Goal: Information Seeking & Learning: Learn about a topic

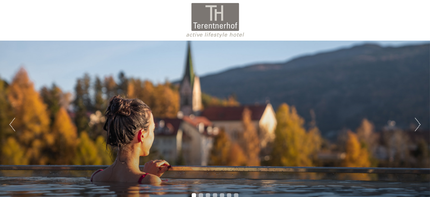
click at [419, 125] on button "Next" at bounding box center [418, 125] width 6 height 14
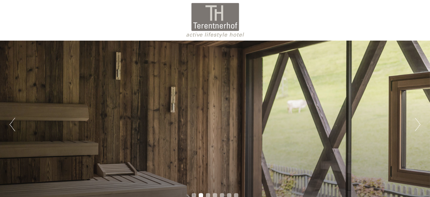
click at [419, 125] on button "Next" at bounding box center [418, 125] width 6 height 14
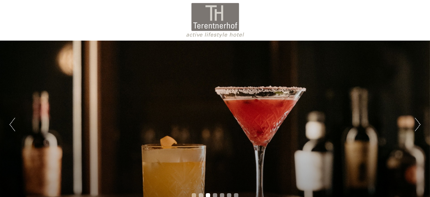
click at [419, 125] on button "Next" at bounding box center [418, 125] width 6 height 14
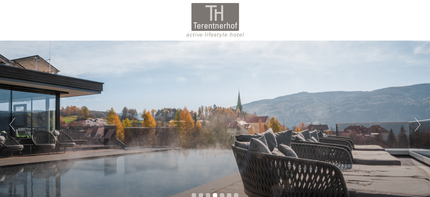
click at [419, 125] on button "Next" at bounding box center [418, 125] width 6 height 14
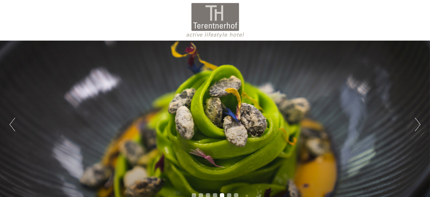
click at [419, 125] on button "Next" at bounding box center [418, 125] width 6 height 14
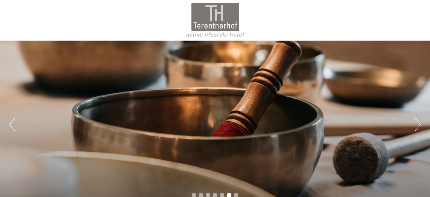
click at [419, 125] on button "Next" at bounding box center [418, 125] width 6 height 14
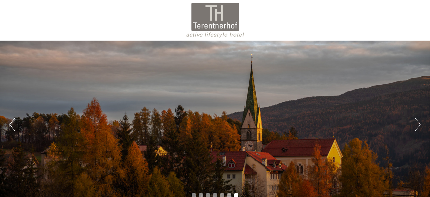
click at [419, 125] on button "Next" at bounding box center [418, 125] width 6 height 14
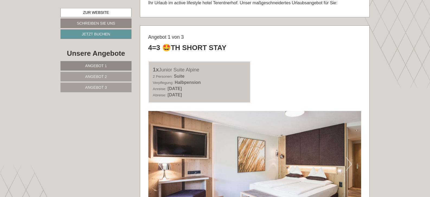
scroll to position [342, 0]
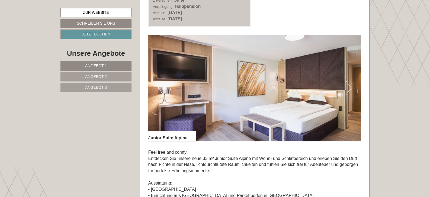
click at [348, 91] on button "Next" at bounding box center [349, 88] width 6 height 14
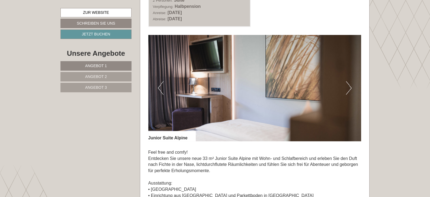
click at [348, 91] on button "Next" at bounding box center [349, 88] width 6 height 14
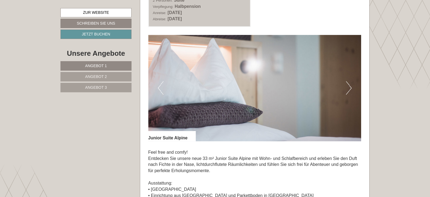
click at [348, 91] on button "Next" at bounding box center [349, 88] width 6 height 14
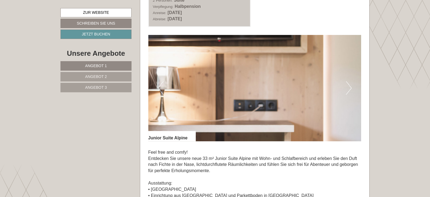
click at [348, 91] on button "Next" at bounding box center [349, 88] width 6 height 14
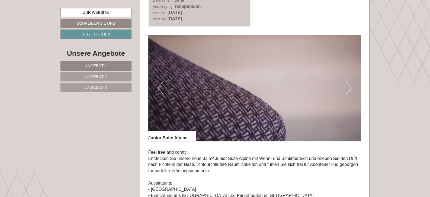
click at [348, 91] on button "Next" at bounding box center [349, 88] width 6 height 14
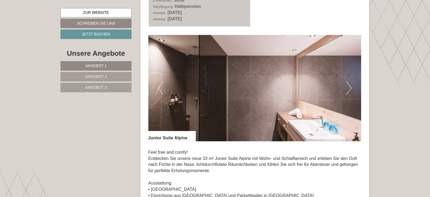
click at [348, 91] on button "Next" at bounding box center [349, 88] width 6 height 14
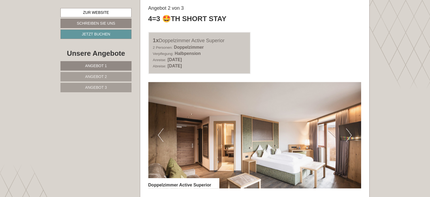
scroll to position [741, 0]
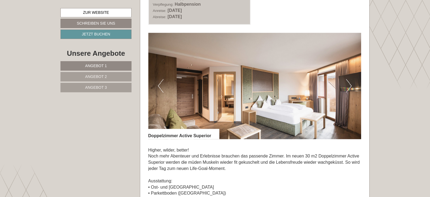
click at [348, 89] on button "Next" at bounding box center [349, 86] width 6 height 14
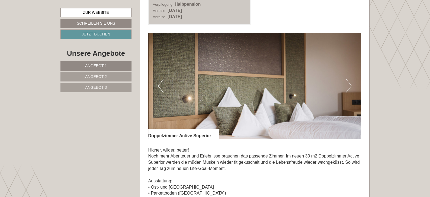
click at [348, 89] on button "Next" at bounding box center [349, 86] width 6 height 14
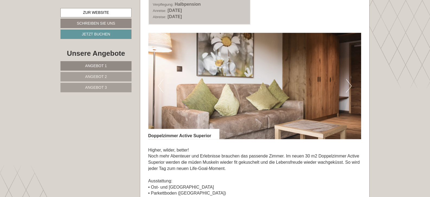
click at [348, 89] on button "Next" at bounding box center [349, 86] width 6 height 14
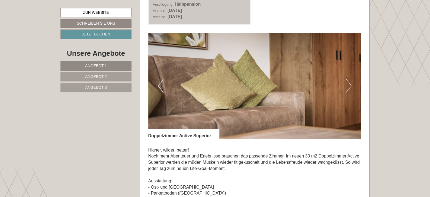
click at [348, 89] on button "Next" at bounding box center [349, 86] width 6 height 14
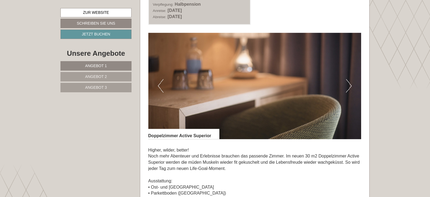
click at [348, 89] on button "Next" at bounding box center [349, 86] width 6 height 14
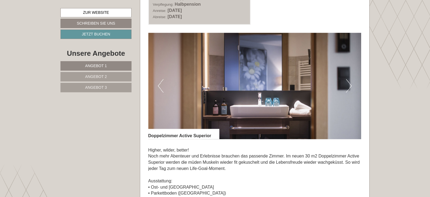
click at [348, 89] on button "Next" at bounding box center [349, 86] width 6 height 14
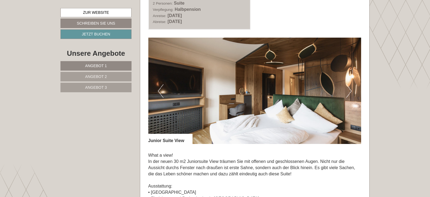
scroll to position [1139, 0]
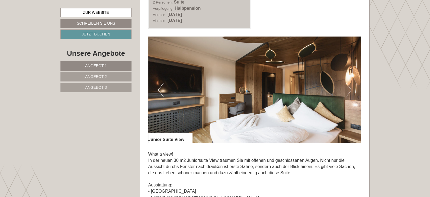
click at [348, 89] on button "Next" at bounding box center [349, 90] width 6 height 14
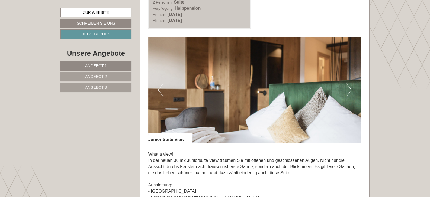
click at [348, 89] on button "Next" at bounding box center [349, 90] width 6 height 14
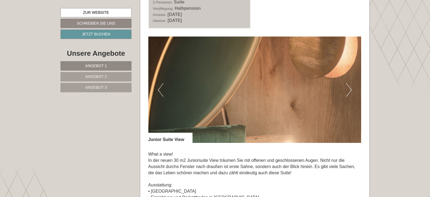
click at [348, 89] on button "Next" at bounding box center [349, 90] width 6 height 14
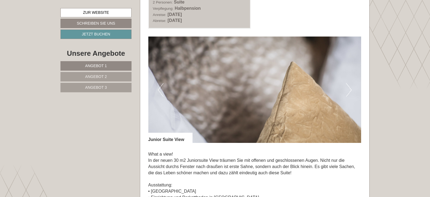
click at [348, 89] on button "Next" at bounding box center [349, 90] width 6 height 14
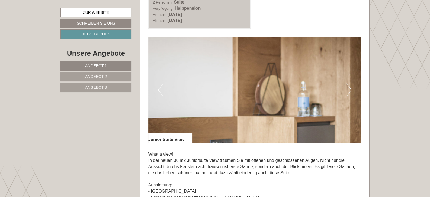
click at [348, 89] on button "Next" at bounding box center [349, 90] width 6 height 14
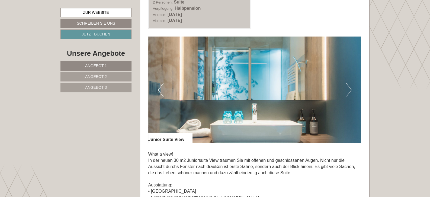
click at [348, 89] on button "Next" at bounding box center [349, 90] width 6 height 14
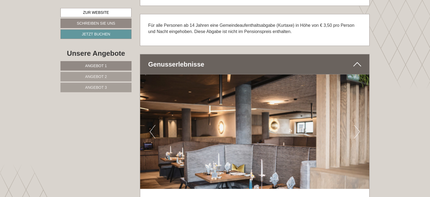
scroll to position [1823, 0]
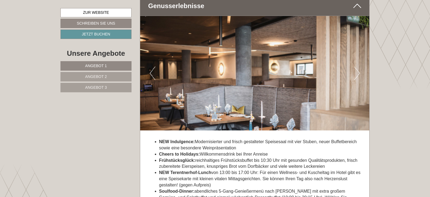
click at [361, 72] on img at bounding box center [254, 73] width 229 height 115
click at [358, 73] on button "Next" at bounding box center [357, 74] width 6 height 14
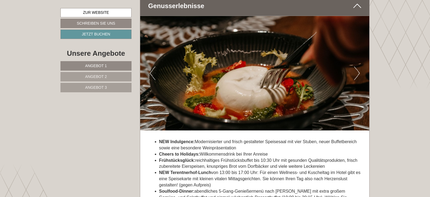
click at [358, 73] on button "Next" at bounding box center [357, 74] width 6 height 14
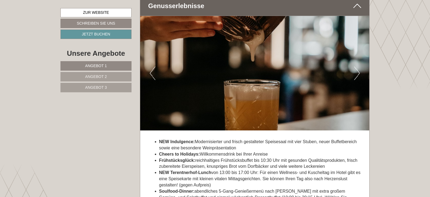
click at [358, 73] on button "Next" at bounding box center [357, 74] width 6 height 14
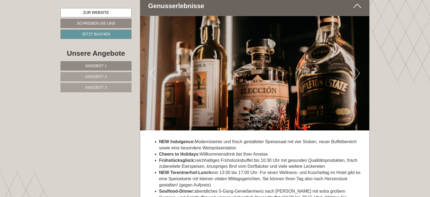
click at [358, 73] on button "Next" at bounding box center [357, 74] width 6 height 14
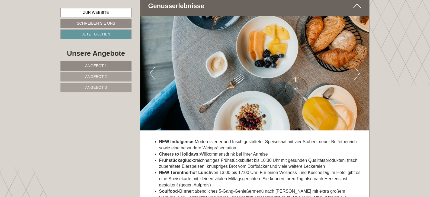
click at [358, 73] on button "Next" at bounding box center [357, 74] width 6 height 14
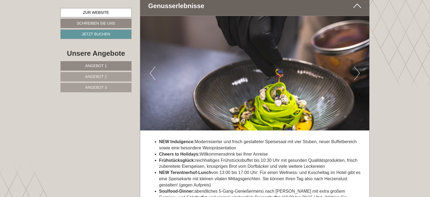
click at [358, 73] on button "Next" at bounding box center [357, 74] width 6 height 14
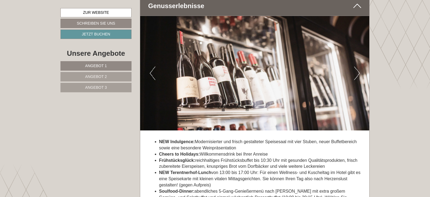
click at [358, 73] on button "Next" at bounding box center [357, 74] width 6 height 14
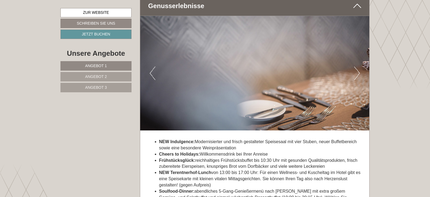
click at [358, 73] on button "Next" at bounding box center [357, 74] width 6 height 14
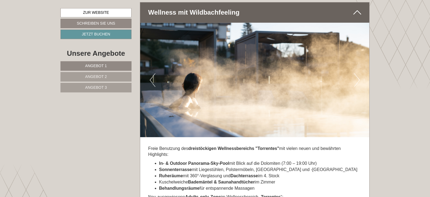
scroll to position [2079, 0]
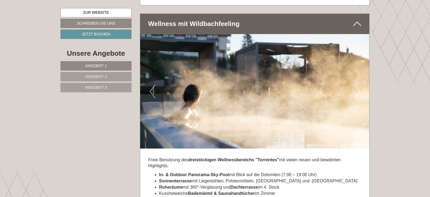
click at [359, 87] on button "Next" at bounding box center [357, 92] width 6 height 14
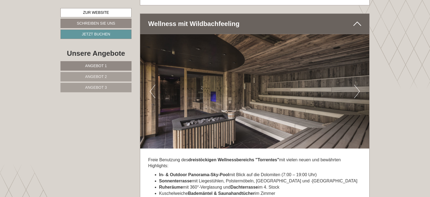
click at [359, 87] on button "Next" at bounding box center [357, 92] width 6 height 14
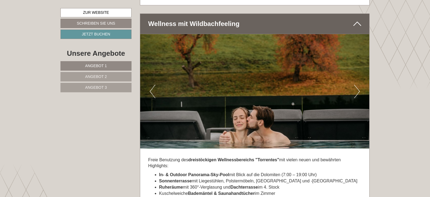
click at [359, 87] on button "Next" at bounding box center [357, 92] width 6 height 14
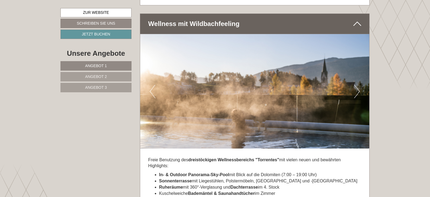
click at [359, 87] on button "Next" at bounding box center [357, 92] width 6 height 14
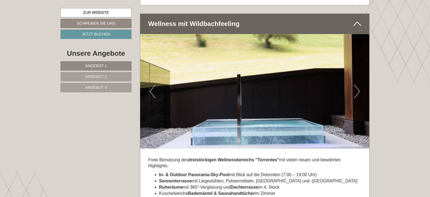
click at [359, 87] on button "Next" at bounding box center [357, 92] width 6 height 14
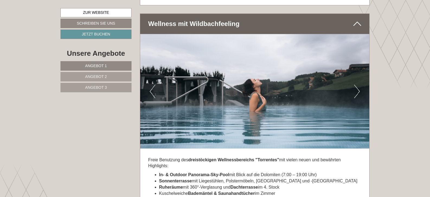
click at [359, 87] on button "Next" at bounding box center [357, 92] width 6 height 14
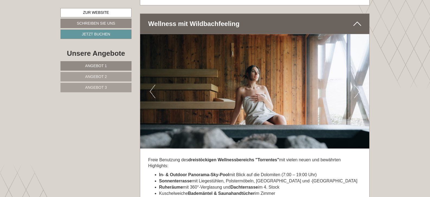
click at [359, 87] on button "Next" at bounding box center [357, 92] width 6 height 14
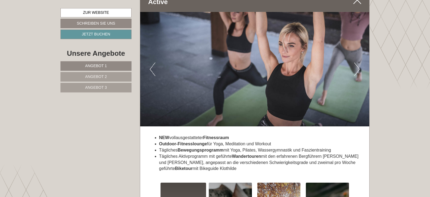
scroll to position [2392, 0]
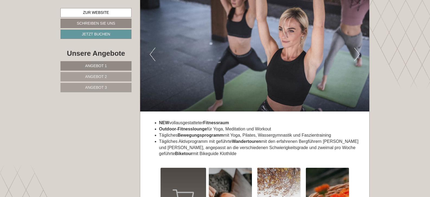
click at [359, 51] on button "Next" at bounding box center [357, 55] width 6 height 14
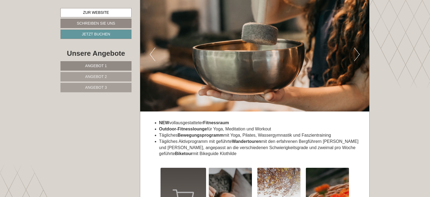
click at [359, 51] on button "Next" at bounding box center [357, 55] width 6 height 14
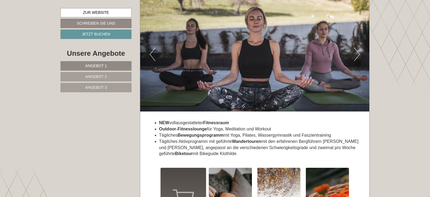
click at [359, 51] on button "Next" at bounding box center [357, 55] width 6 height 14
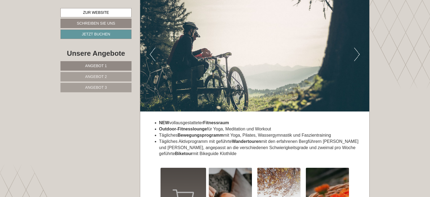
click at [359, 51] on button "Next" at bounding box center [357, 55] width 6 height 14
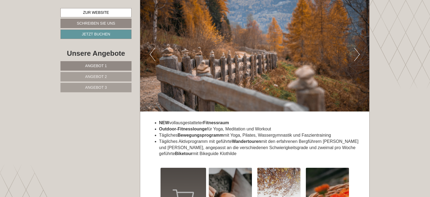
click at [359, 51] on button "Next" at bounding box center [357, 55] width 6 height 14
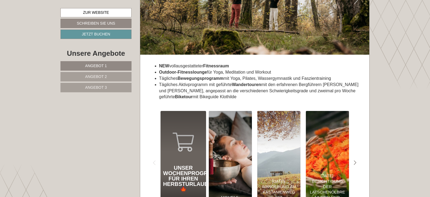
scroll to position [2506, 0]
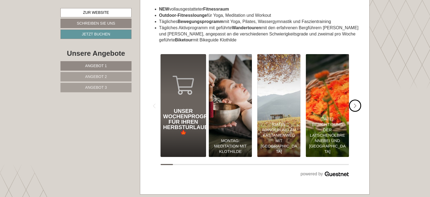
click at [357, 103] on div "#gn-shop-3 .a-arrow { fill:05B8B3; }" at bounding box center [355, 106] width 12 height 12
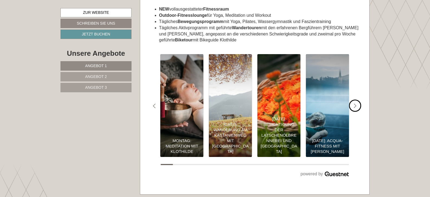
click at [357, 103] on div "#gn-shop-3 .a-arrow { fill:05B8B3; }" at bounding box center [355, 106] width 12 height 12
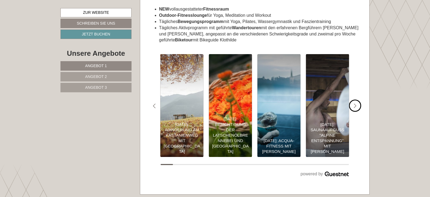
click at [357, 103] on div "#gn-shop-3 .a-arrow { fill:05B8B3; }" at bounding box center [355, 106] width 12 height 12
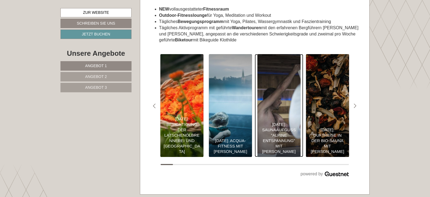
click at [284, 128] on div "[DATE]: Saunaaufguss "Alpine Entspannung" mit [PERSON_NAME]" at bounding box center [279, 138] width 38 height 33
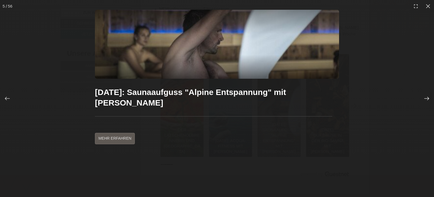
click at [427, 98] on icon at bounding box center [426, 98] width 5 height 5
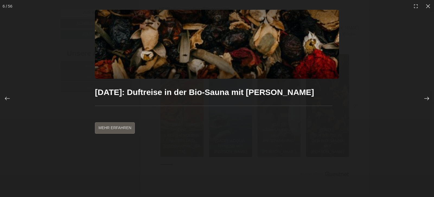
click at [425, 97] on icon at bounding box center [426, 98] width 5 height 5
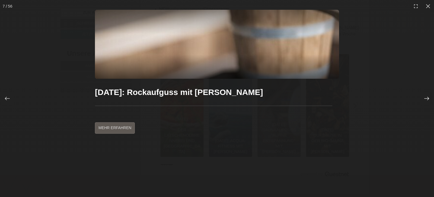
click at [425, 97] on icon at bounding box center [426, 98] width 5 height 5
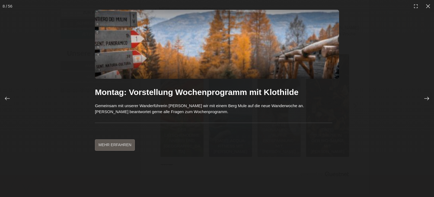
click at [425, 97] on icon at bounding box center [426, 98] width 5 height 5
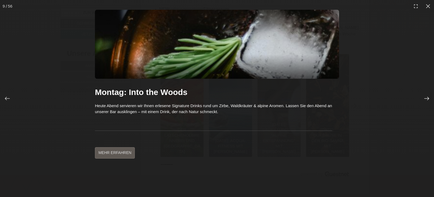
click at [425, 97] on icon at bounding box center [426, 98] width 5 height 5
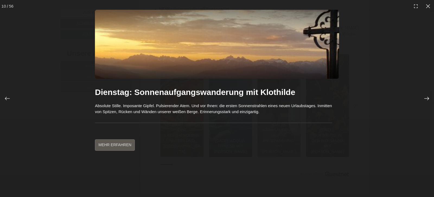
click at [425, 97] on icon at bounding box center [426, 98] width 5 height 5
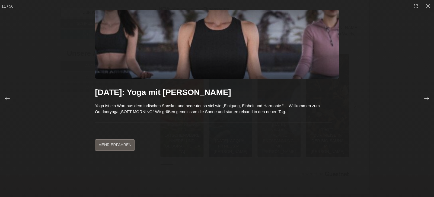
click at [425, 97] on icon at bounding box center [426, 98] width 5 height 5
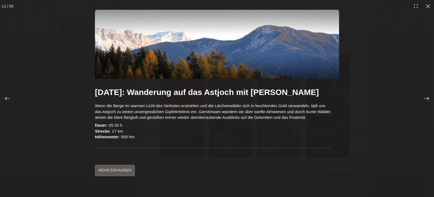
click at [425, 97] on icon at bounding box center [426, 98] width 5 height 5
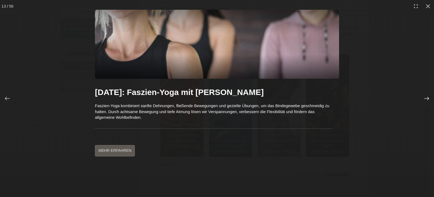
click at [425, 97] on icon at bounding box center [426, 98] width 5 height 5
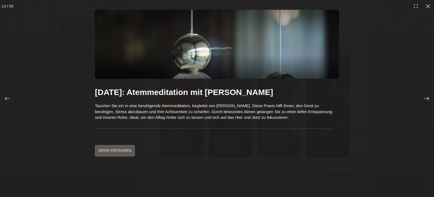
click at [425, 97] on icon at bounding box center [426, 98] width 5 height 5
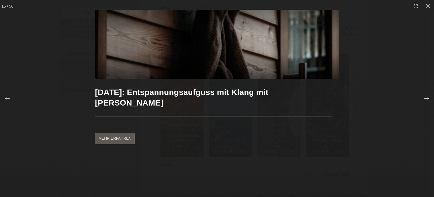
click at [425, 97] on icon at bounding box center [426, 98] width 5 height 5
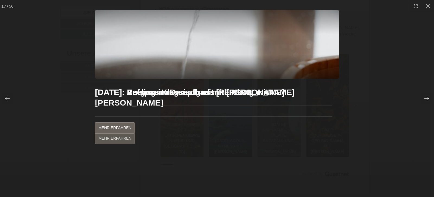
click at [425, 97] on icon at bounding box center [426, 98] width 5 height 5
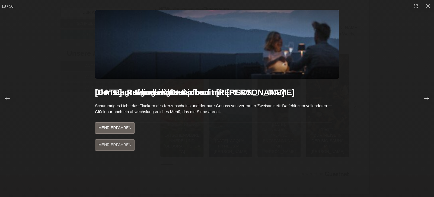
click at [425, 97] on icon at bounding box center [426, 98] width 5 height 5
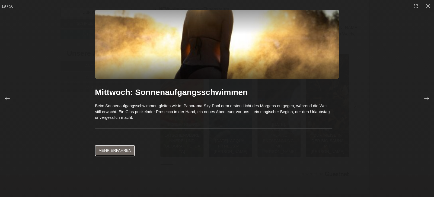
click at [110, 150] on link "Mehr erfahren" at bounding box center [115, 150] width 40 height 11
click at [427, 6] on icon at bounding box center [428, 6] width 4 height 4
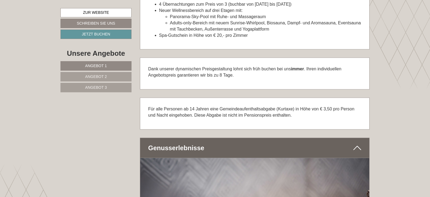
scroll to position [1481, 0]
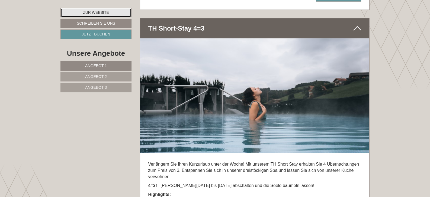
click at [102, 11] on link "Zur Website" at bounding box center [95, 12] width 71 height 9
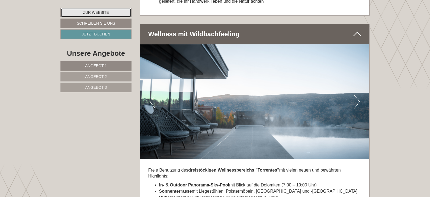
scroll to position [2079, 0]
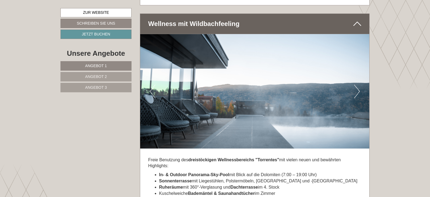
click at [357, 85] on button "Next" at bounding box center [357, 92] width 6 height 14
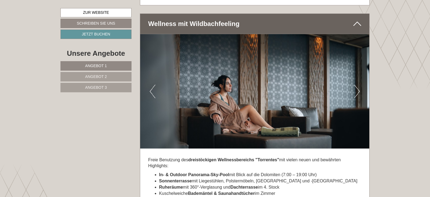
click at [357, 85] on button "Next" at bounding box center [357, 92] width 6 height 14
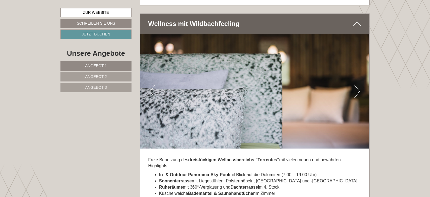
click at [357, 85] on button "Next" at bounding box center [357, 92] width 6 height 14
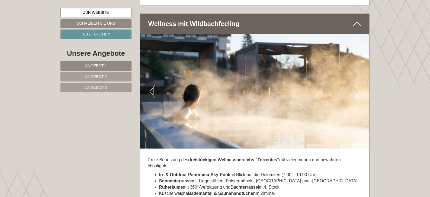
click at [357, 85] on button "Next" at bounding box center [357, 92] width 6 height 14
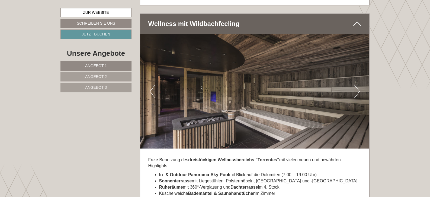
click at [357, 85] on button "Next" at bounding box center [357, 92] width 6 height 14
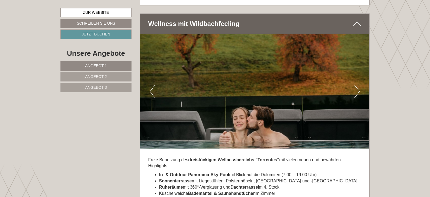
click at [357, 85] on button "Next" at bounding box center [357, 92] width 6 height 14
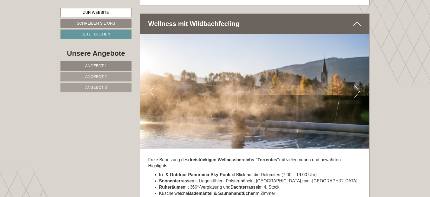
click at [357, 85] on button "Next" at bounding box center [357, 92] width 6 height 14
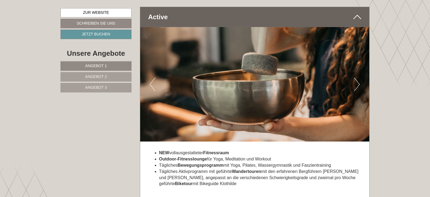
scroll to position [2364, 0]
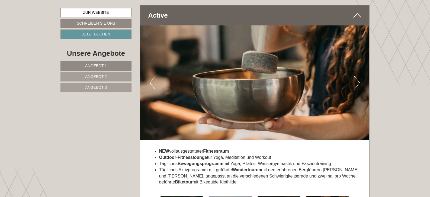
click at [359, 81] on button "Next" at bounding box center [357, 83] width 6 height 14
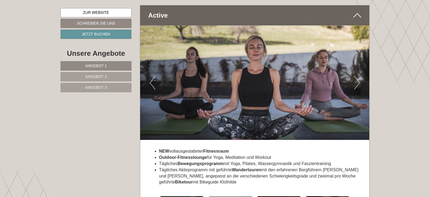
click at [359, 81] on button "Next" at bounding box center [357, 83] width 6 height 14
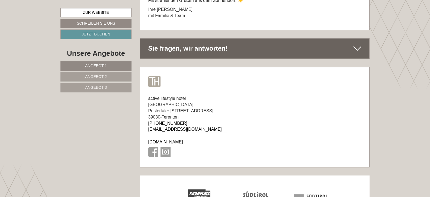
scroll to position [3611, 0]
